Goal: Leave review/rating: Share an evaluation or opinion about a product, service, or content

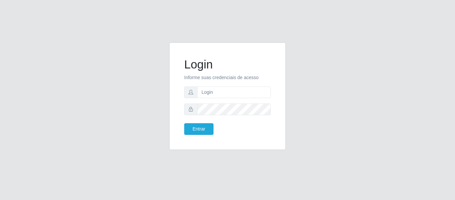
click at [220, 98] on form "Login Informe suas credenciais de acesso Entrar" at bounding box center [227, 95] width 87 height 77
click at [217, 94] on input "text" at bounding box center [234, 92] width 74 height 12
type input "[PERSON_NAME][EMAIL_ADDRESS][DOMAIN_NAME]"
click at [184, 123] on button "Entrar" at bounding box center [198, 129] width 29 height 12
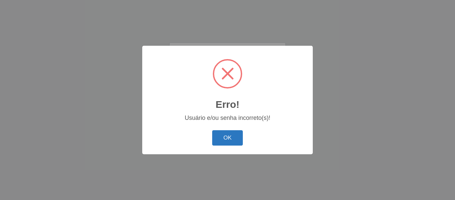
click at [232, 143] on button "OK" at bounding box center [227, 138] width 31 height 16
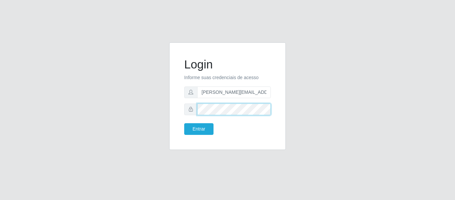
click at [187, 116] on form "Login Informe suas credenciais de acesso [PERSON_NAME][EMAIL_ADDRESS][DOMAIN_NA…" at bounding box center [227, 95] width 87 height 77
click at [184, 123] on button "Entrar" at bounding box center [198, 129] width 29 height 12
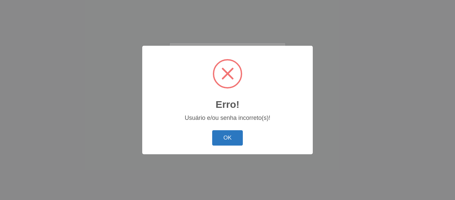
click at [217, 134] on button "OK" at bounding box center [227, 138] width 31 height 16
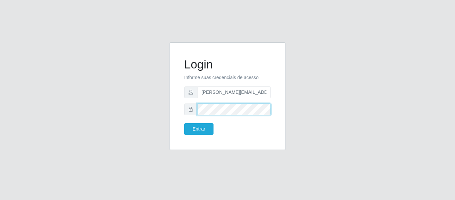
click at [184, 123] on button "Entrar" at bounding box center [198, 129] width 29 height 12
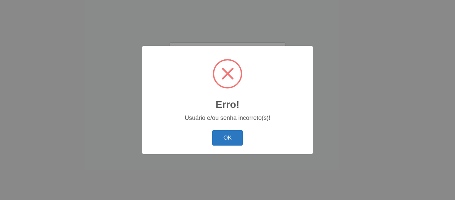
click at [224, 131] on button "OK" at bounding box center [227, 138] width 31 height 16
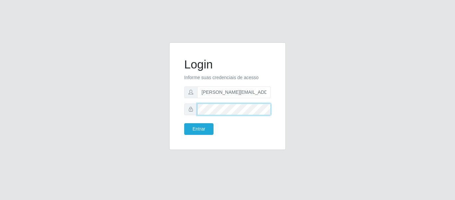
click at [184, 123] on button "Entrar" at bounding box center [198, 129] width 29 height 12
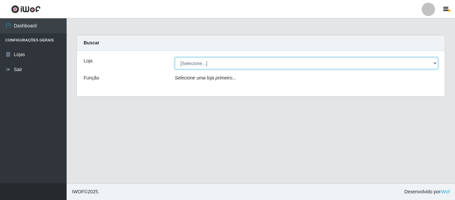
drag, startPoint x: 215, startPoint y: 59, endPoint x: 215, endPoint y: 62, distance: 3.3
click at [215, 59] on select "[Selecione...] Hiper Queiroz - [GEOGRAPHIC_DATA]" at bounding box center [307, 63] width 264 height 12
select select "497"
click at [175, 57] on select "[Selecione...] Hiper Queiroz - [GEOGRAPHIC_DATA]" at bounding box center [307, 63] width 264 height 12
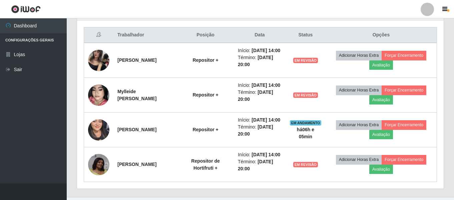
scroll to position [224, 0]
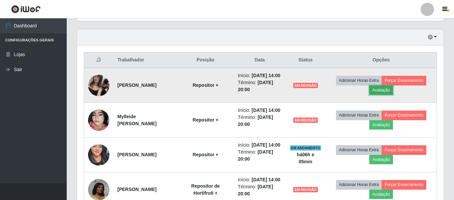
click at [382, 92] on button "Avaliação" at bounding box center [381, 89] width 24 height 9
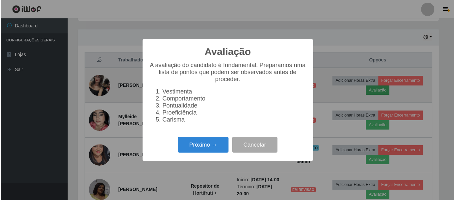
scroll to position [138, 363]
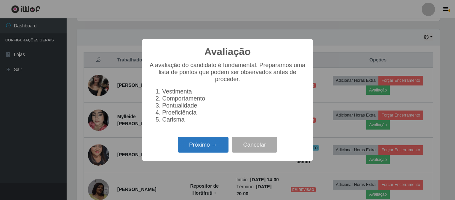
click at [201, 152] on button "Próximo →" at bounding box center [203, 145] width 51 height 16
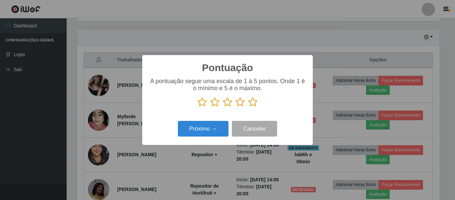
click at [251, 103] on icon at bounding box center [252, 102] width 9 height 10
click at [248, 107] on input "radio" at bounding box center [248, 107] width 0 height 0
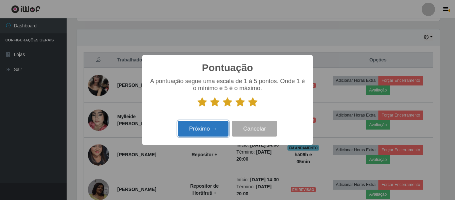
click at [204, 128] on button "Próximo →" at bounding box center [203, 129] width 51 height 16
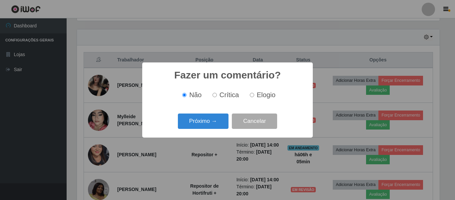
click at [252, 96] on input "Elogio" at bounding box center [252, 95] width 4 height 4
radio input "true"
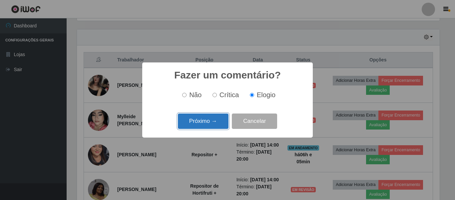
click at [217, 122] on button "Próximo →" at bounding box center [203, 121] width 51 height 16
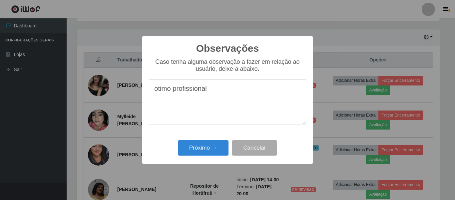
drag, startPoint x: 211, startPoint y: 95, endPoint x: 137, endPoint y: 101, distance: 73.5
click at [137, 101] on div "Observações × Caso tenha alguma observação a fazer em relação ao usuário, deixe…" at bounding box center [227, 100] width 455 height 200
type textarea "otimo profissional"
click at [203, 157] on div "Próximo → Cancelar" at bounding box center [227, 147] width 157 height 19
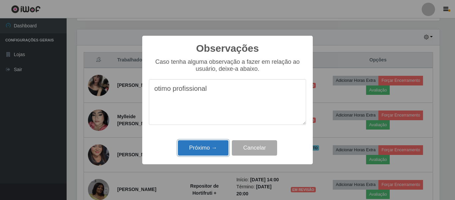
click at [203, 155] on button "Próximo →" at bounding box center [203, 148] width 51 height 16
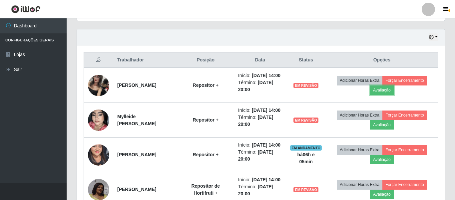
scroll to position [138, 366]
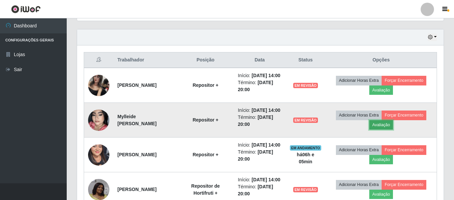
click at [384, 129] on button "Avaliação" at bounding box center [381, 124] width 24 height 9
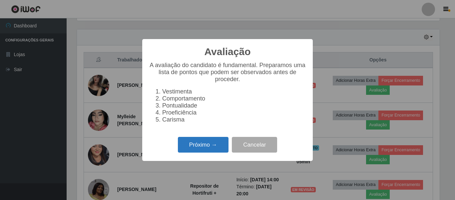
click at [201, 143] on button "Próximo →" at bounding box center [203, 145] width 51 height 16
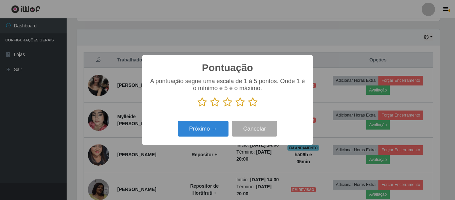
scroll to position [333178, 332953]
click at [249, 105] on icon at bounding box center [252, 102] width 9 height 10
click at [248, 107] on input "radio" at bounding box center [248, 107] width 0 height 0
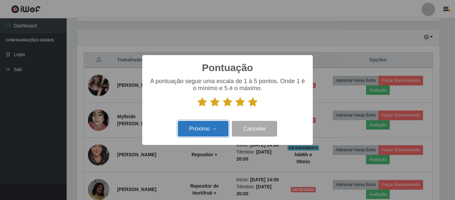
click at [211, 126] on button "Próximo →" at bounding box center [203, 129] width 51 height 16
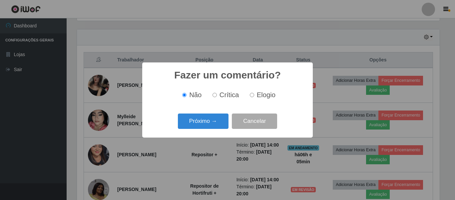
click at [255, 96] on label "Elogio" at bounding box center [261, 95] width 28 height 8
click at [254, 96] on input "Elogio" at bounding box center [252, 95] width 4 height 4
radio input "true"
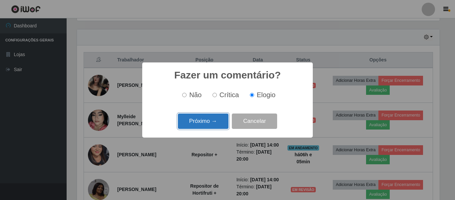
click at [207, 115] on button "Próximo →" at bounding box center [203, 121] width 51 height 16
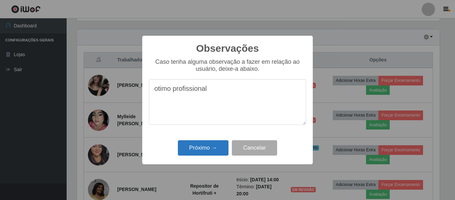
type textarea "otimo profissional"
click at [214, 146] on button "Próximo →" at bounding box center [203, 148] width 51 height 16
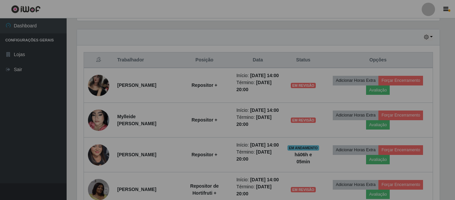
scroll to position [138, 366]
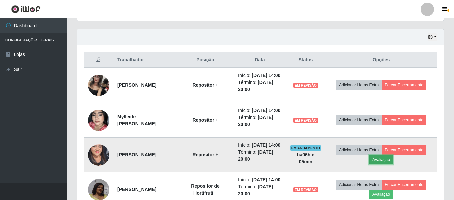
click at [388, 164] on button "Avaliação" at bounding box center [381, 159] width 24 height 9
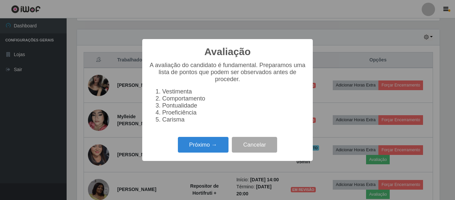
scroll to position [138, 363]
click at [203, 145] on button "Próximo →" at bounding box center [203, 145] width 51 height 16
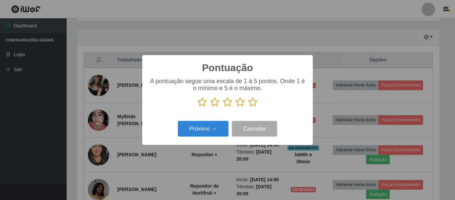
click at [249, 105] on icon at bounding box center [252, 102] width 9 height 10
click at [248, 107] on input "radio" at bounding box center [248, 107] width 0 height 0
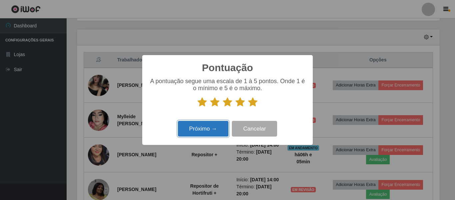
click at [216, 126] on button "Próximo →" at bounding box center [203, 129] width 51 height 16
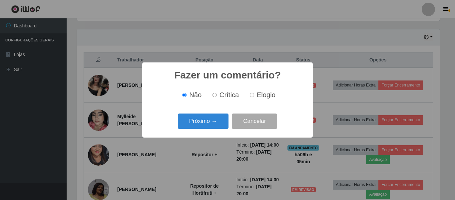
click at [251, 97] on input "Elogio" at bounding box center [252, 95] width 4 height 4
radio input "true"
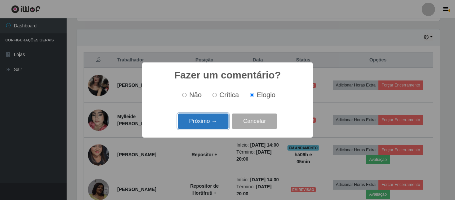
click at [211, 121] on button "Próximo →" at bounding box center [203, 121] width 51 height 16
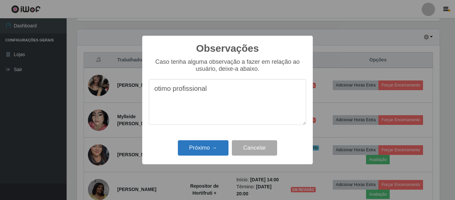
type textarea "otimo profissional"
click at [217, 150] on button "Próximo →" at bounding box center [203, 148] width 51 height 16
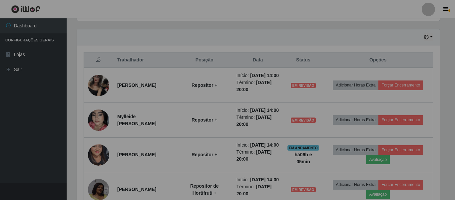
scroll to position [138, 366]
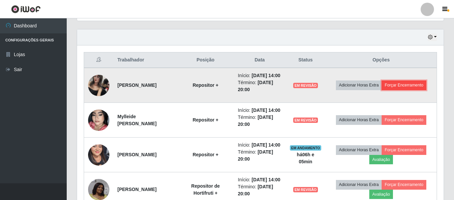
click at [396, 90] on button "Forçar Encerramento" at bounding box center [403, 84] width 45 height 9
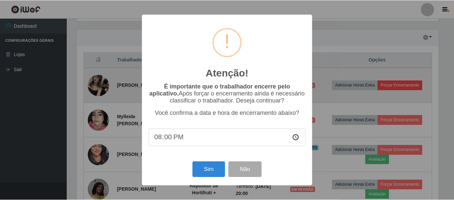
scroll to position [138, 363]
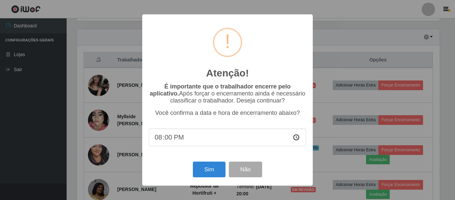
click at [185, 138] on input "20:00" at bounding box center [227, 137] width 157 height 18
click at [170, 140] on input "20:00" at bounding box center [227, 137] width 157 height 18
type input "20:06"
click at [202, 172] on button "Sim" at bounding box center [209, 169] width 32 height 16
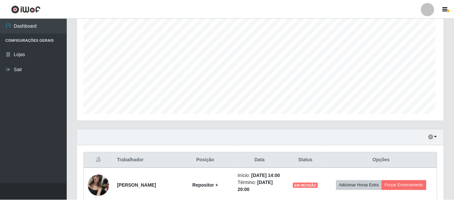
scroll to position [0, 0]
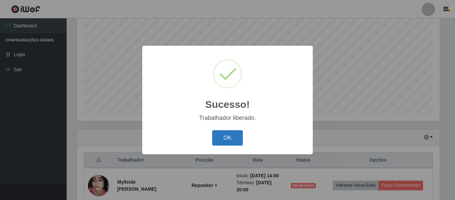
click at [231, 138] on button "OK" at bounding box center [227, 138] width 31 height 16
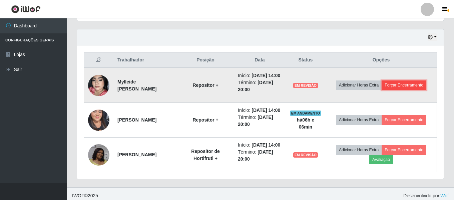
click at [406, 90] on button "Forçar Encerramento" at bounding box center [403, 84] width 45 height 9
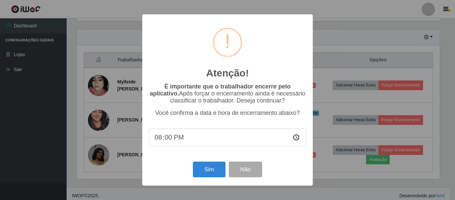
drag, startPoint x: 175, startPoint y: 134, endPoint x: 179, endPoint y: 140, distance: 7.2
click at [175, 134] on input "20:00" at bounding box center [227, 137] width 157 height 18
click at [179, 140] on input "20:00" at bounding box center [227, 137] width 157 height 18
click at [169, 139] on input "20:00" at bounding box center [227, 137] width 157 height 18
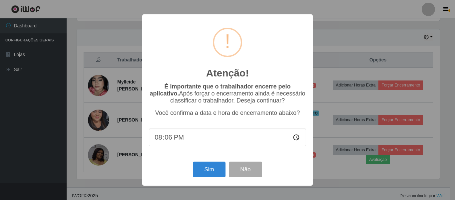
type input "20:59"
type input "20:06"
click at [214, 173] on button "Sim" at bounding box center [209, 169] width 32 height 16
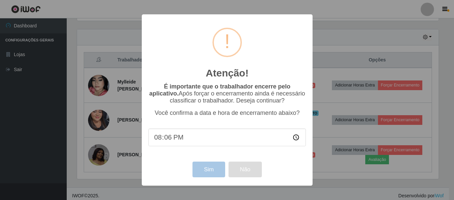
scroll to position [138, 366]
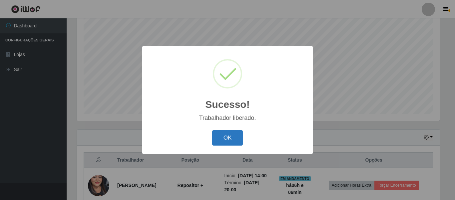
click at [234, 133] on button "OK" at bounding box center [227, 138] width 31 height 16
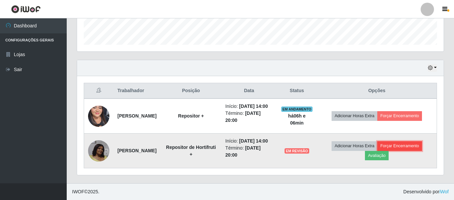
click at [400, 141] on button "Forçar Encerramento" at bounding box center [399, 145] width 45 height 9
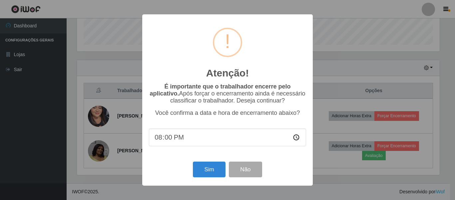
click at [353, 170] on div "Atenção! × É importante que o trabalhador encerre pelo aplicativo. Após forçar …" at bounding box center [227, 100] width 455 height 200
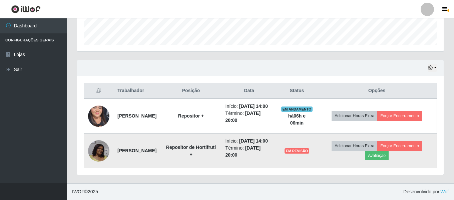
click at [398, 154] on td "Adicionar Horas Extra Forçar Encerramento Avaliação" at bounding box center [377, 150] width 120 height 35
click at [388, 153] on button "Avaliação" at bounding box center [377, 155] width 24 height 9
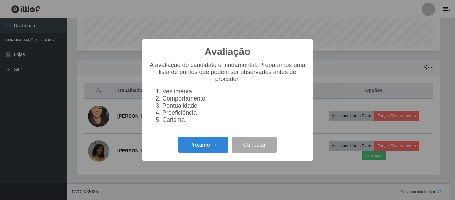
click at [177, 123] on li "Carisma" at bounding box center [234, 119] width 144 height 7
click at [203, 152] on button "Próximo →" at bounding box center [203, 145] width 51 height 16
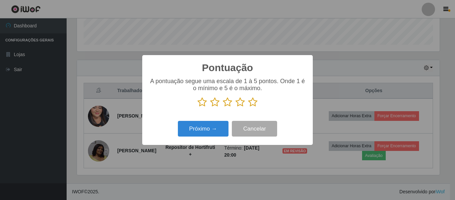
click at [253, 103] on icon at bounding box center [252, 102] width 9 height 10
click at [248, 107] on input "radio" at bounding box center [248, 107] width 0 height 0
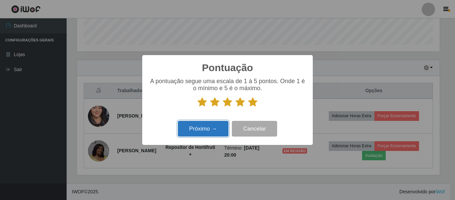
click at [212, 125] on button "Próximo →" at bounding box center [203, 129] width 51 height 16
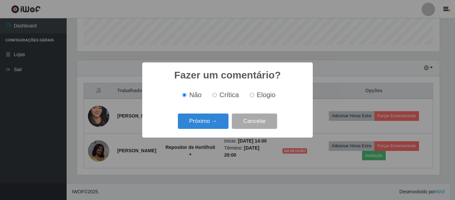
click at [252, 101] on div "Não Crítica Elogio" at bounding box center [227, 95] width 157 height 20
click at [252, 97] on input "Elogio" at bounding box center [252, 95] width 4 height 4
radio input "true"
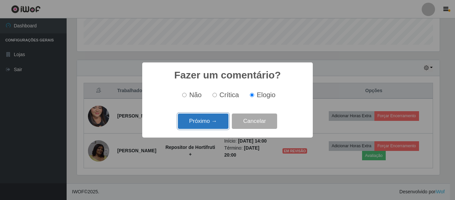
click at [209, 120] on button "Próximo →" at bounding box center [203, 121] width 51 height 16
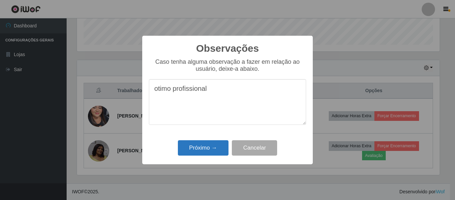
type textarea "otimo profissional"
click at [226, 152] on button "Próximo →" at bounding box center [203, 148] width 51 height 16
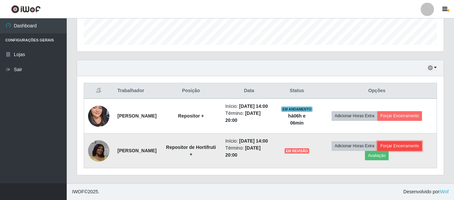
click at [406, 144] on button "Forçar Encerramento" at bounding box center [399, 145] width 45 height 9
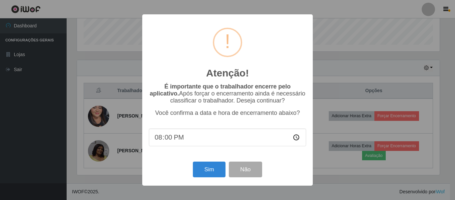
click at [194, 139] on input "20:00" at bounding box center [227, 137] width 157 height 18
click at [166, 140] on input "20:00" at bounding box center [227, 137] width 157 height 18
type input "20:06"
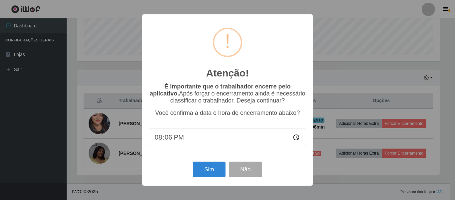
click at [186, 157] on div "Atenção! × É importante que o trabalhador encerre pelo aplicativo. Após forçar …" at bounding box center [227, 99] width 171 height 171
click at [205, 165] on button "Sim" at bounding box center [209, 169] width 32 height 16
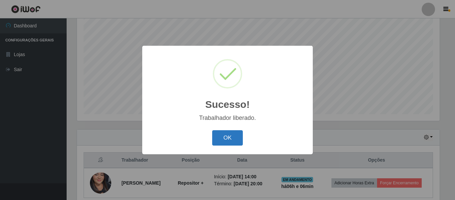
click at [213, 141] on button "OK" at bounding box center [227, 138] width 31 height 16
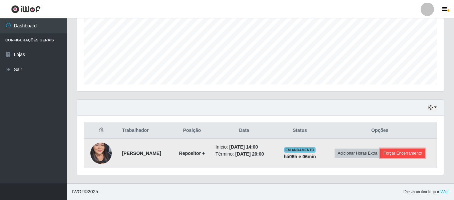
click at [399, 156] on button "Forçar Encerramento" at bounding box center [402, 152] width 45 height 9
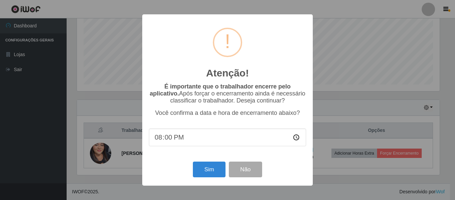
click at [164, 139] on input "20:00" at bounding box center [227, 137] width 157 height 18
type input "20:06"
click at [218, 173] on button "Sim" at bounding box center [209, 169] width 32 height 16
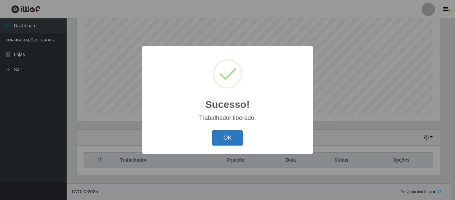
click at [232, 135] on button "OK" at bounding box center [227, 138] width 31 height 16
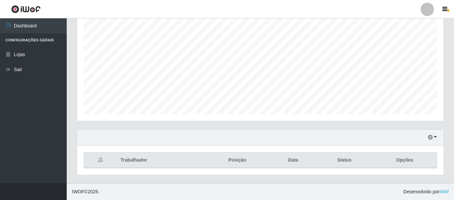
click at [438, 143] on div "Hoje 1 dia 3 dias 1 Semana Não encerrados" at bounding box center [260, 137] width 366 height 16
click at [436, 141] on div "Hoje 1 dia 3 dias 1 Semana Não encerrados" at bounding box center [260, 137] width 366 height 16
click at [435, 136] on button "button" at bounding box center [431, 137] width 9 height 8
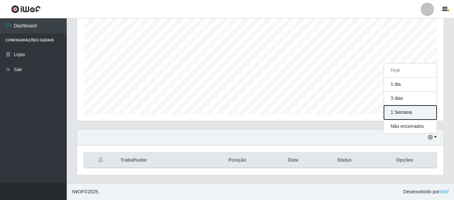
click at [402, 117] on button "1 Semana" at bounding box center [410, 112] width 53 height 14
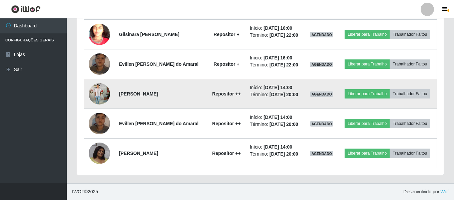
click at [104, 97] on img at bounding box center [99, 93] width 21 height 28
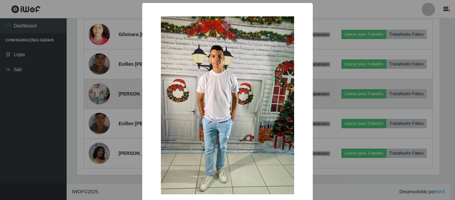
click at [104, 97] on div "× OK Cancel" at bounding box center [227, 100] width 455 height 200
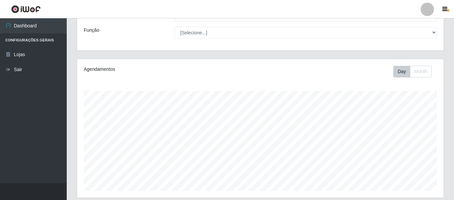
scroll to position [0, 0]
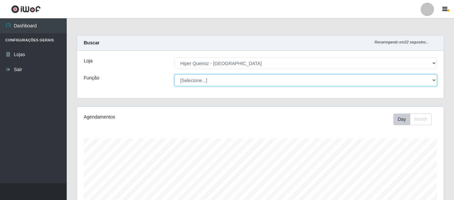
click at [220, 83] on select "[Selecione...] ASG ASG + ASG ++ Embalador Embalador + Embalador ++ Repositor Re…" at bounding box center [305, 80] width 262 height 12
click at [174, 74] on select "[Selecione...] ASG ASG + ASG ++ Embalador Embalador + Embalador ++ Repositor Re…" at bounding box center [305, 80] width 262 height 12
click at [219, 84] on select "[Selecione...] ASG ASG + ASG ++ Embalador Embalador + Embalador ++ Repositor Re…" at bounding box center [305, 80] width 262 height 12
click at [174, 74] on select "[Selecione...] ASG ASG + ASG ++ Embalador Embalador + Embalador ++ Repositor Re…" at bounding box center [305, 80] width 262 height 12
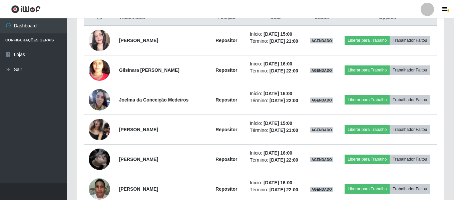
scroll to position [233, 0]
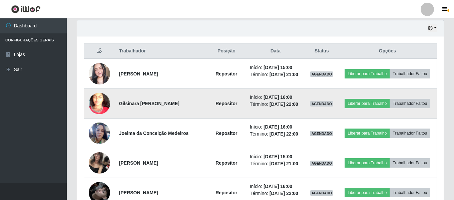
select select "16"
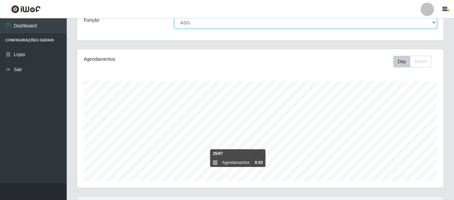
scroll to position [0, 0]
